Goal: Entertainment & Leisure: Consume media (video, audio)

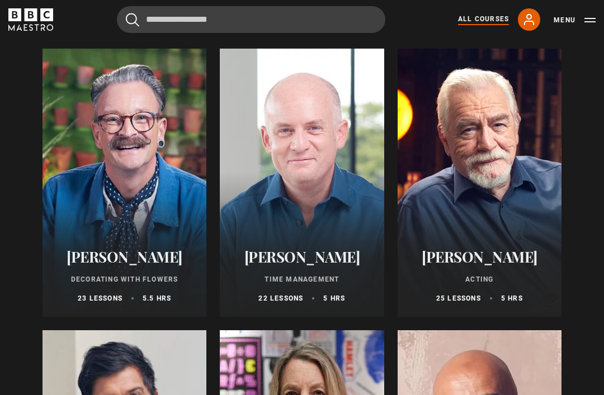
scroll to position [1538, 0]
click at [136, 209] on div at bounding box center [125, 183] width 164 height 268
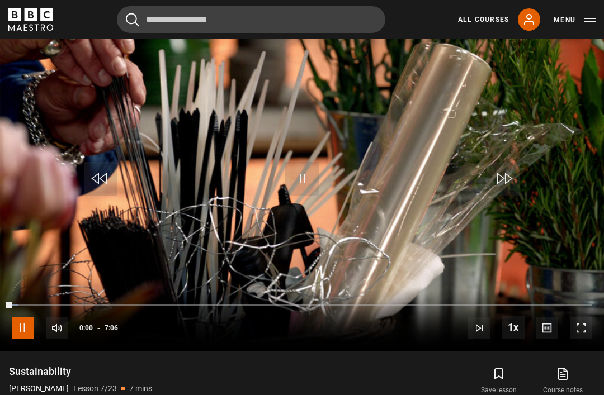
scroll to position [499, 0]
click at [586, 340] on span "Video Player" at bounding box center [581, 328] width 22 height 22
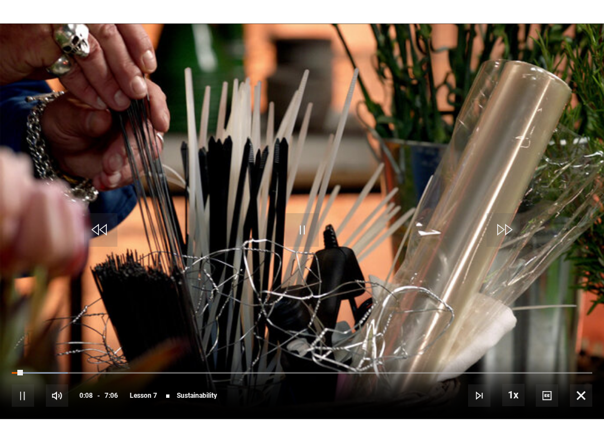
scroll to position [11, 0]
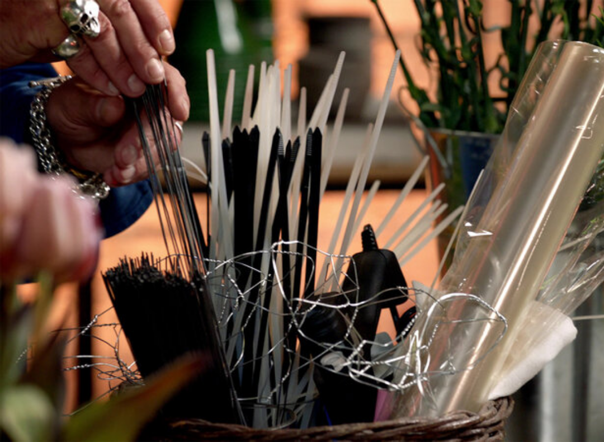
click at [540, 395] on video-js "Video Player is loading. Play Lesson Sustainability 10s Skip Back 10 seconds Pa…" at bounding box center [302, 221] width 604 height 442
click at [545, 395] on span "Video Player" at bounding box center [547, 418] width 22 height 22
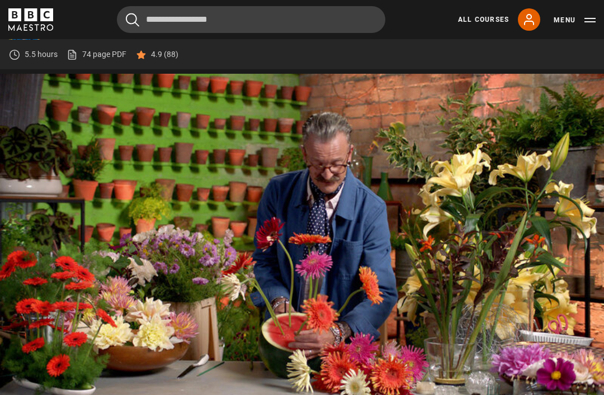
scroll to position [474, 0]
